Goal: Communication & Community: Answer question/provide support

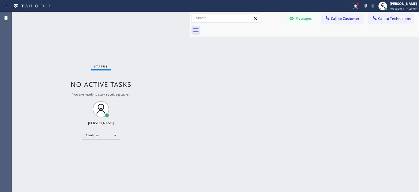
click at [299, 19] on button "Messages" at bounding box center [301, 18] width 30 height 10
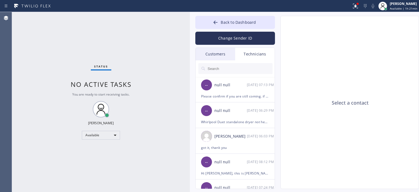
click at [213, 53] on div "Customers" at bounding box center [216, 54] width 40 height 13
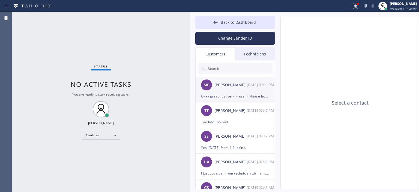
click at [242, 90] on div "MB [PERSON_NAME] [DATE] 09:39 PM" at bounding box center [236, 85] width 80 height 16
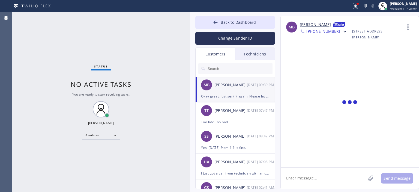
scroll to position [98, 0]
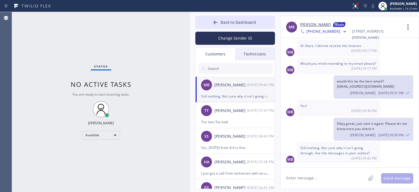
click at [313, 177] on textarea at bounding box center [323, 178] width 85 height 21
type textarea "y"
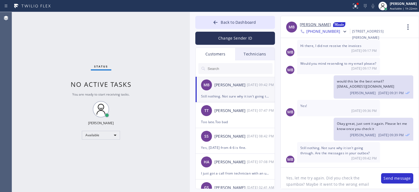
scroll to position [0, 0]
type textarea "Yes, let me try again. Did you check the spambox?"
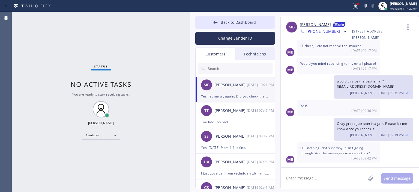
scroll to position [122, 0]
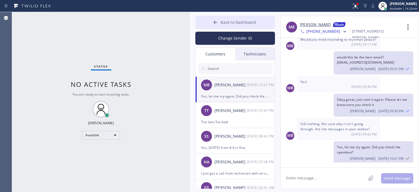
click at [221, 25] on button "Back to Dashboard" at bounding box center [235, 22] width 80 height 13
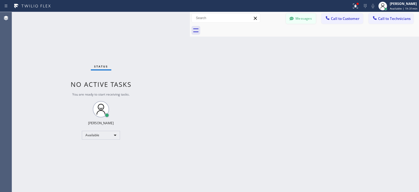
click at [303, 19] on button "Messages" at bounding box center [301, 18] width 30 height 10
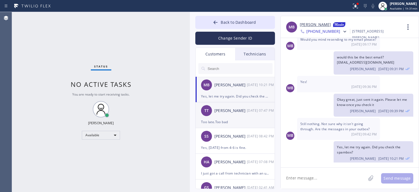
click at [248, 119] on div "Too late.Too bad" at bounding box center [235, 122] width 68 height 6
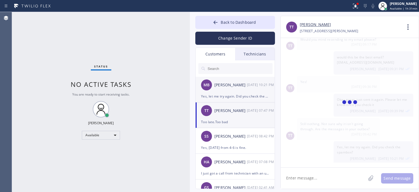
click at [242, 93] on div "Yes, let me try again. Did you check the spambox?" at bounding box center [235, 96] width 68 height 6
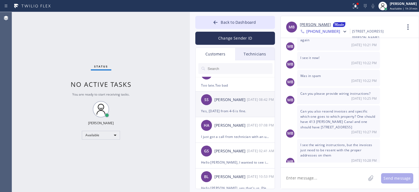
scroll to position [0, 0]
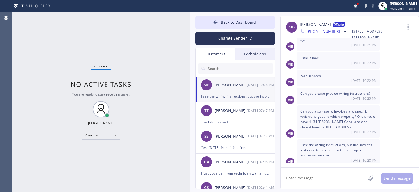
click at [243, 93] on div "I see the wiring instructions, but the invoices just need to be resent with the…" at bounding box center [235, 96] width 68 height 6
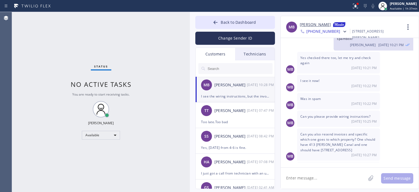
scroll to position [259, 0]
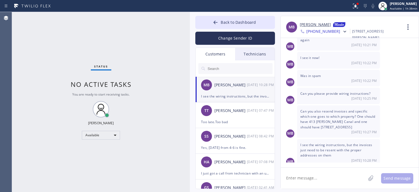
click at [310, 179] on textarea at bounding box center [323, 178] width 85 height 21
type textarea "P"
paste textarea "413 [PERSON_NAME] Canal for $358.00 and [STREET_ADDRESS] for $1820.00"
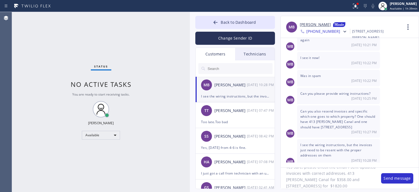
click at [346, 180] on textarea "Yes sure, please check the email I sent updated invoices with correct addresses…" at bounding box center [328, 178] width 95 height 21
click at [343, 186] on textarea "Yes sure, please check the email I sent updated invoices with correct addresses…" at bounding box center [328, 178] width 95 height 21
click at [308, 186] on textarea "Yes sure, please check the email I sent updated invoices with correct addresses…" at bounding box center [328, 178] width 95 height 21
type textarea "Yes sure, please check the email I sent updated invoices with correct addresses…"
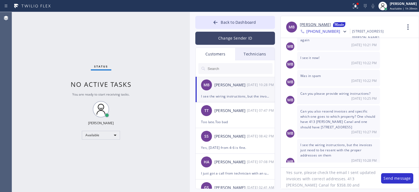
click at [241, 36] on button "Change Sender ID" at bounding box center [235, 38] width 80 height 13
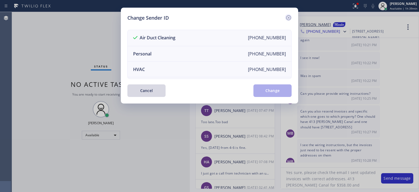
click at [287, 18] on icon at bounding box center [289, 17] width 7 height 7
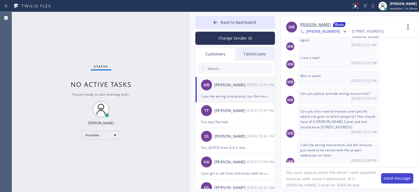
click at [394, 179] on button "Send message" at bounding box center [397, 178] width 32 height 10
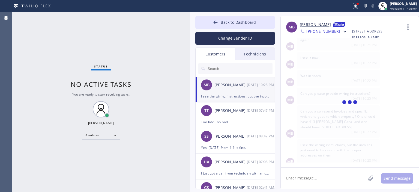
scroll to position [294, 0]
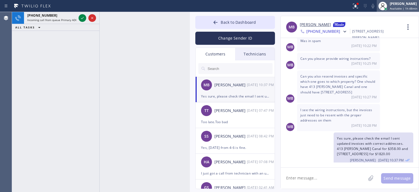
click at [409, 4] on div "[PERSON_NAME]" at bounding box center [404, 3] width 28 height 5
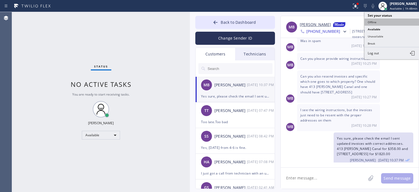
click at [384, 21] on button "Offline" at bounding box center [392, 22] width 55 height 7
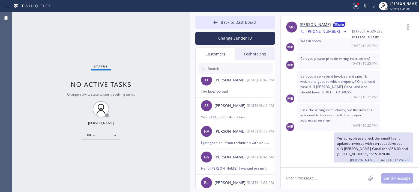
scroll to position [0, 0]
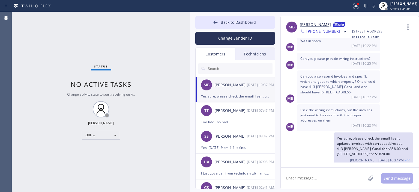
click at [243, 92] on div "MB [PERSON_NAME] [DATE] 10:37 PM" at bounding box center [236, 85] width 80 height 16
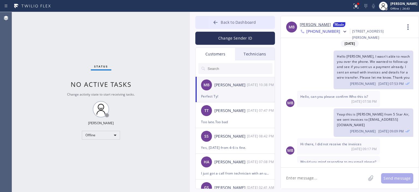
click at [211, 24] on button "Back to Dashboard" at bounding box center [235, 22] width 80 height 13
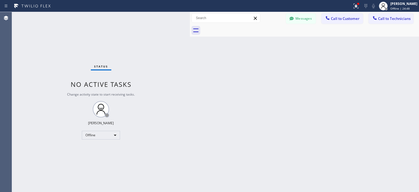
click at [402, 60] on div "Back to Dashboard Change Sender ID Customers Technicians MB [PERSON_NAME] [DATE…" at bounding box center [304, 102] width 229 height 180
click at [304, 23] on button "Messages" at bounding box center [301, 18] width 30 height 10
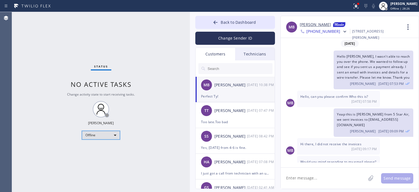
click at [110, 137] on div "Offline" at bounding box center [101, 135] width 38 height 9
drag, startPoint x: 103, startPoint y: 151, endPoint x: 105, endPoint y: 147, distance: 4.6
click at [103, 151] on li "Available" at bounding box center [100, 149] width 37 height 7
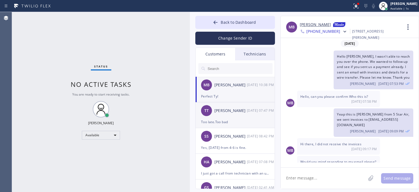
click at [238, 113] on div "[PERSON_NAME]" at bounding box center [231, 111] width 32 height 6
